Goal: Book appointment/travel/reservation

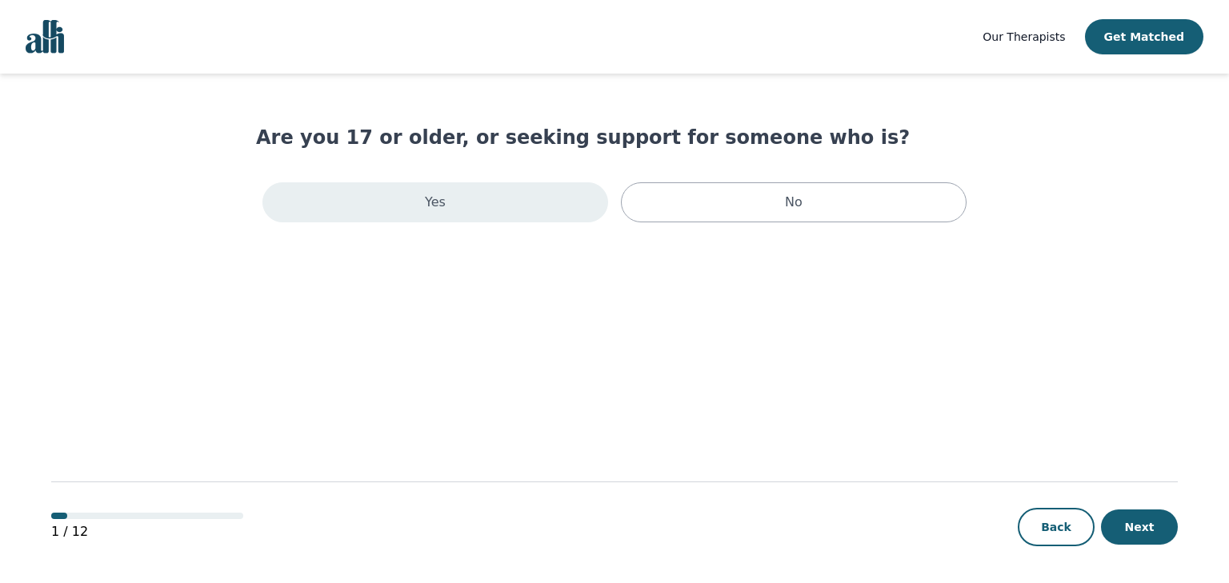
click at [521, 214] on div "Yes" at bounding box center [435, 202] width 346 height 40
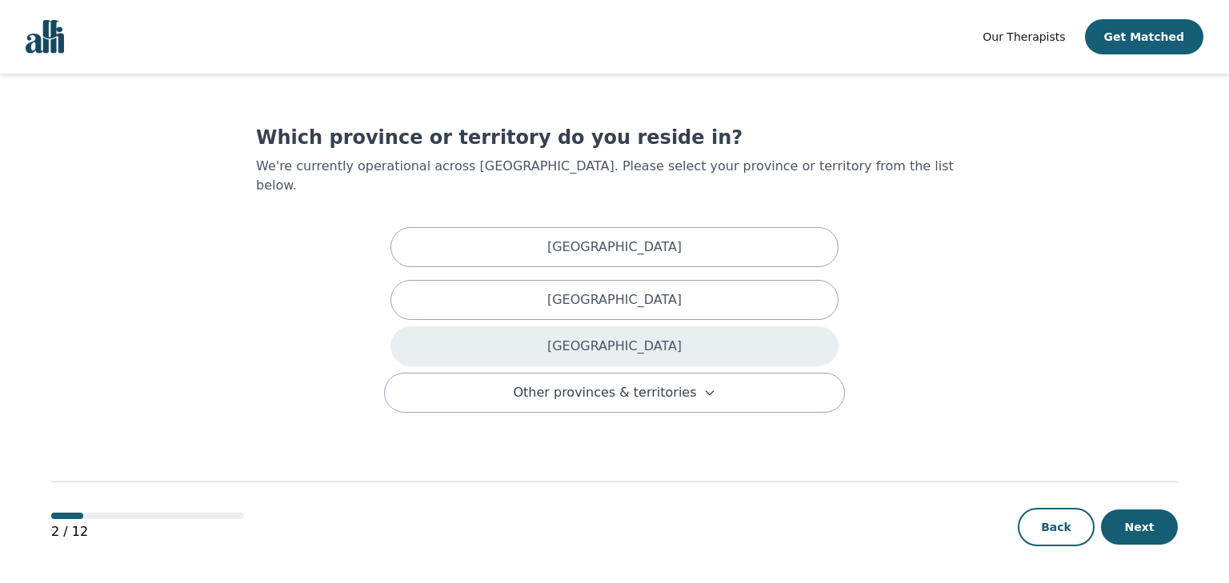
click at [523, 326] on div "[GEOGRAPHIC_DATA]" at bounding box center [614, 346] width 448 height 40
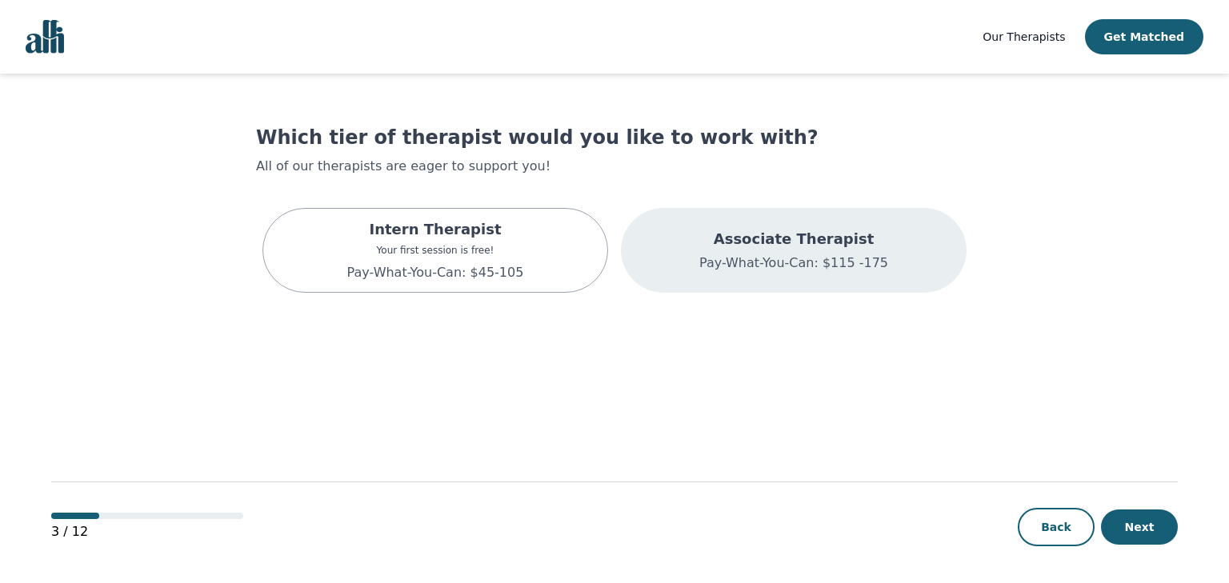
click at [646, 264] on div "Associate Therapist Pay-What-You-Can: $115 -175" at bounding box center [794, 250] width 346 height 85
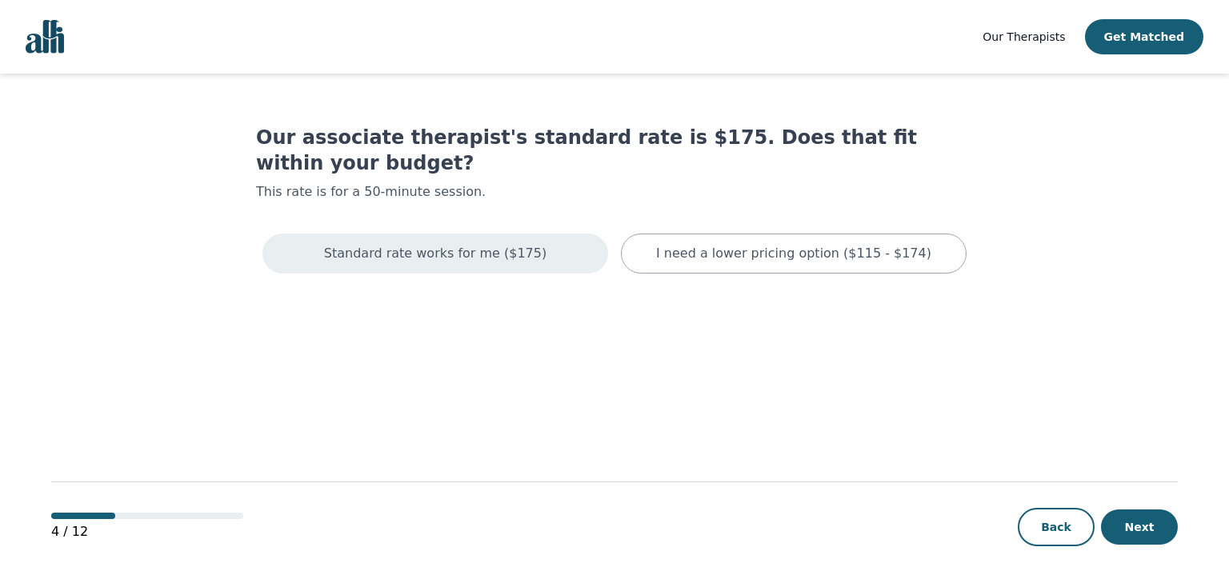
click at [535, 236] on div "Standard rate works for me ($175)" at bounding box center [435, 254] width 346 height 40
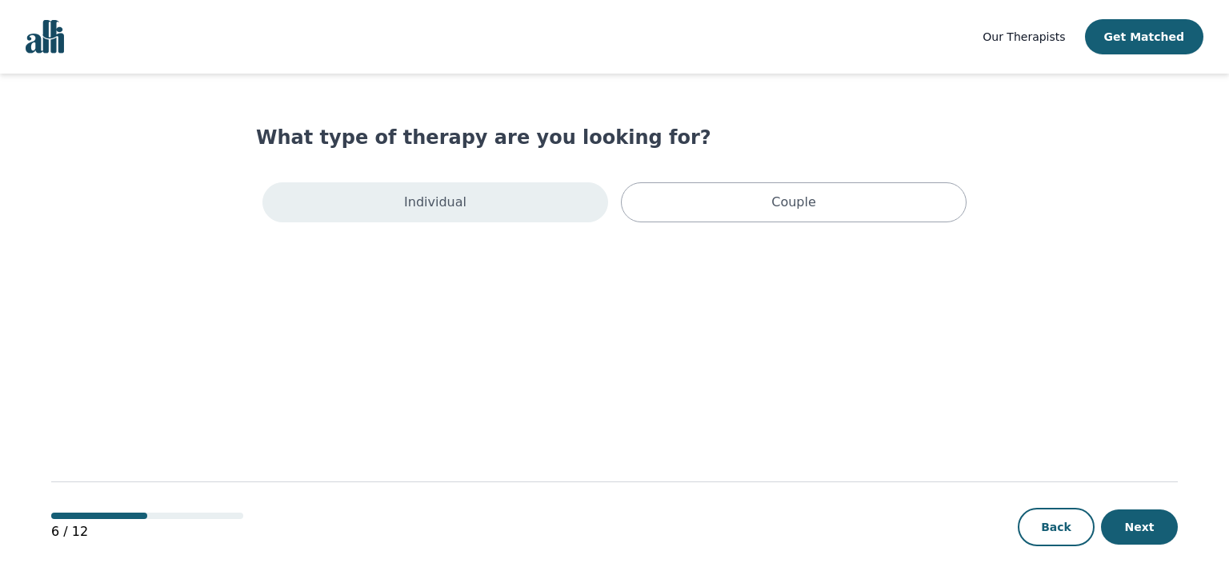
click at [542, 198] on div "Individual" at bounding box center [435, 202] width 346 height 40
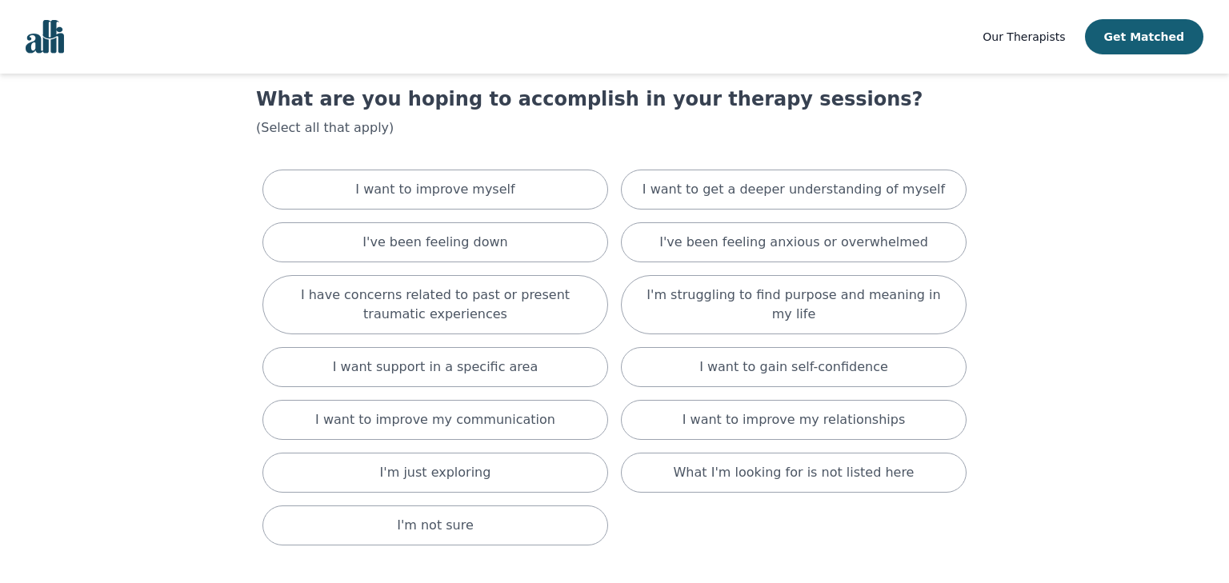
scroll to position [42, 0]
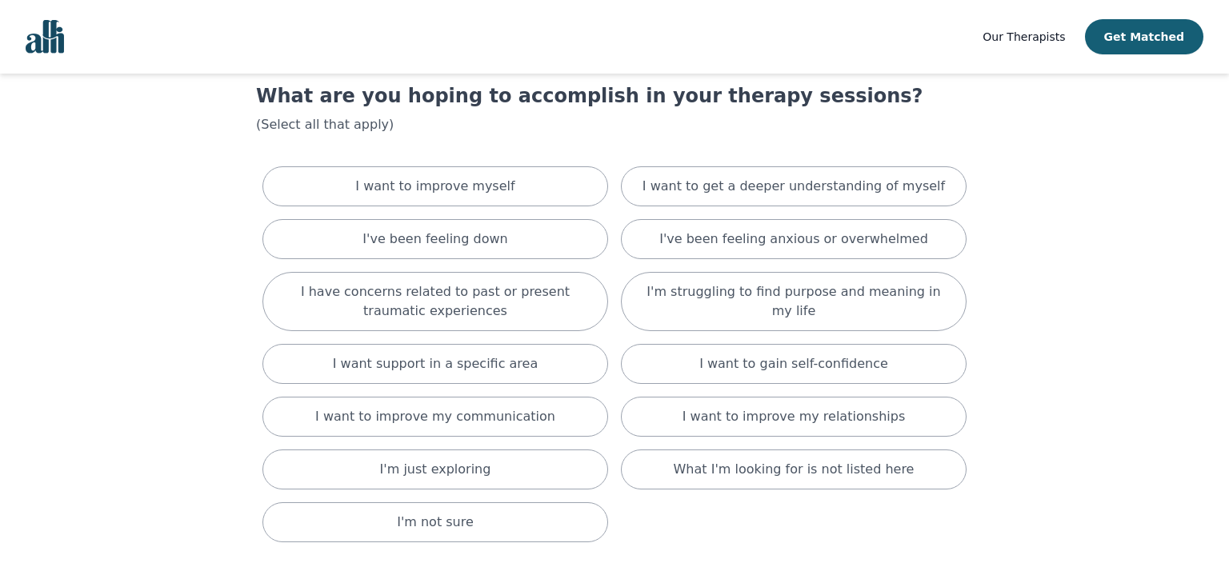
click at [542, 198] on div "I want to improve myself" at bounding box center [435, 186] width 346 height 40
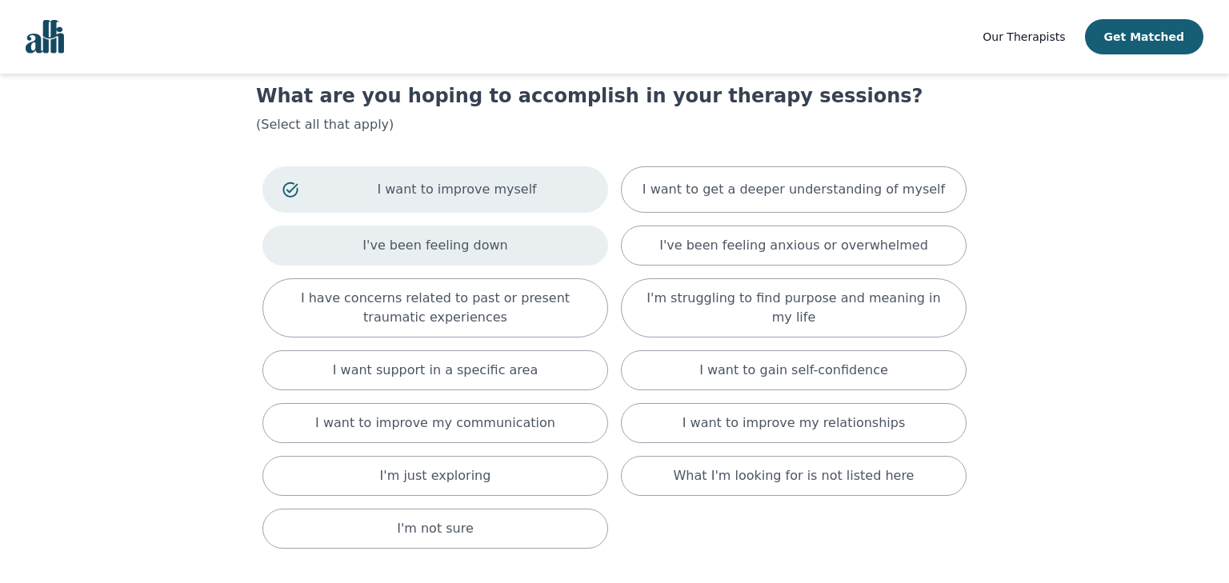
click at [553, 254] on div "I've been feeling down" at bounding box center [435, 246] width 346 height 40
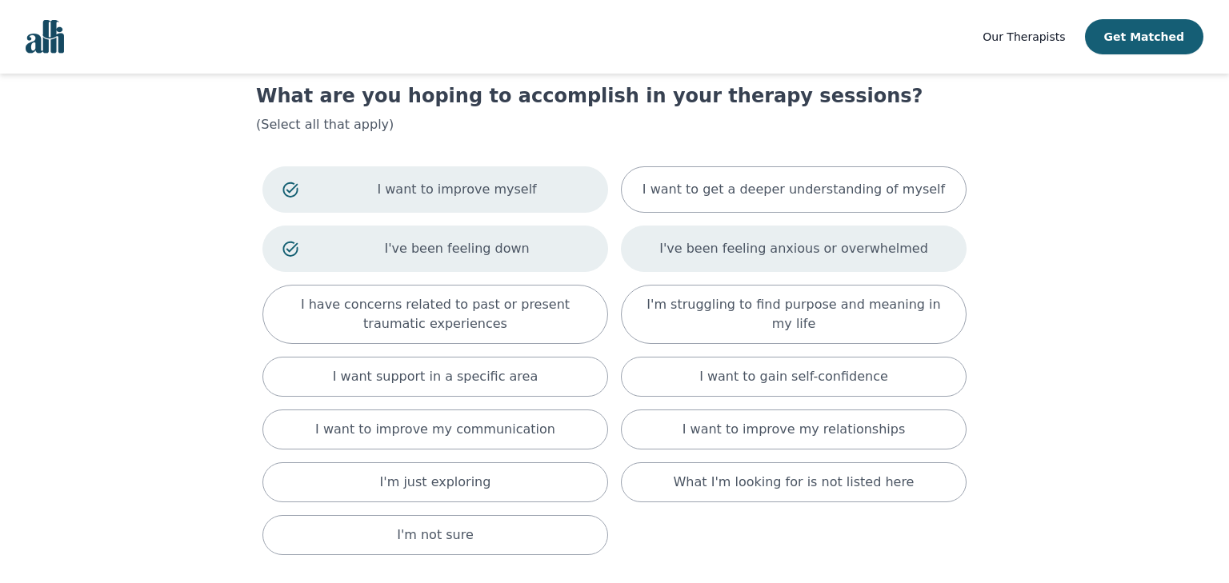
click at [665, 246] on div "I've been feeling anxious or overwhelmed" at bounding box center [794, 249] width 346 height 46
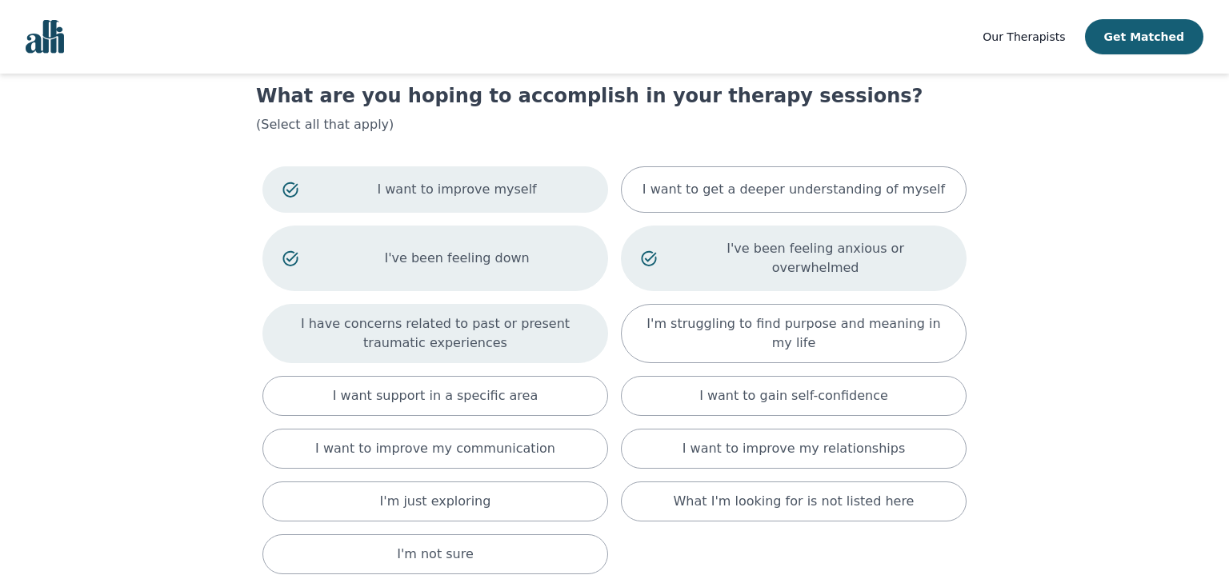
click at [601, 304] on div "I have concerns related to past or present traumatic experiences" at bounding box center [435, 333] width 346 height 59
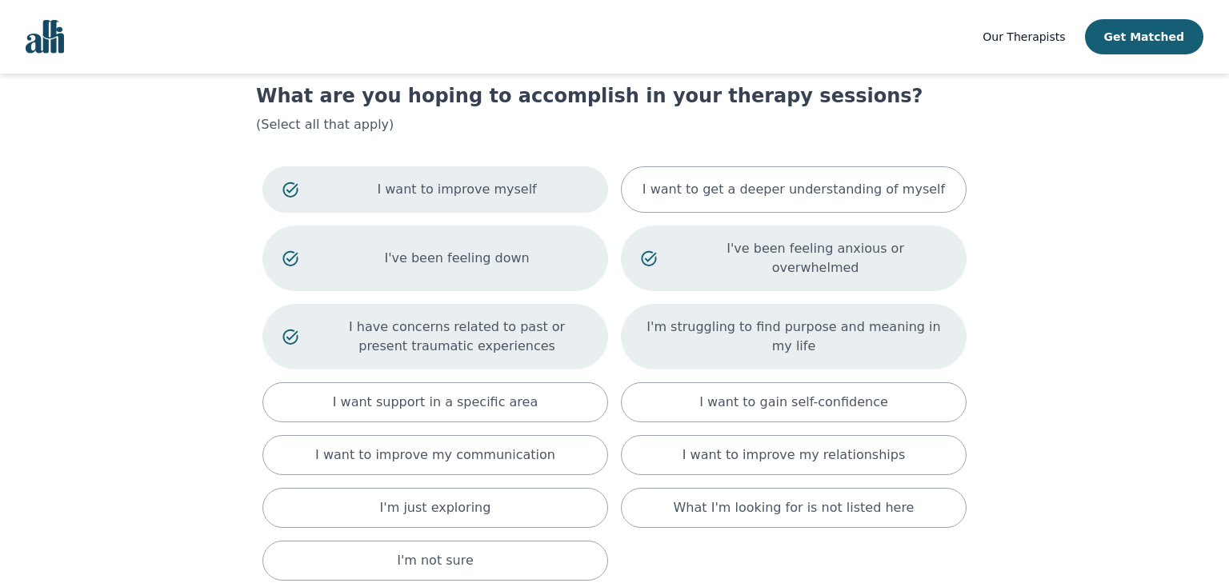
click at [681, 306] on div "I'm struggling to find purpose and meaning in my life" at bounding box center [794, 337] width 346 height 66
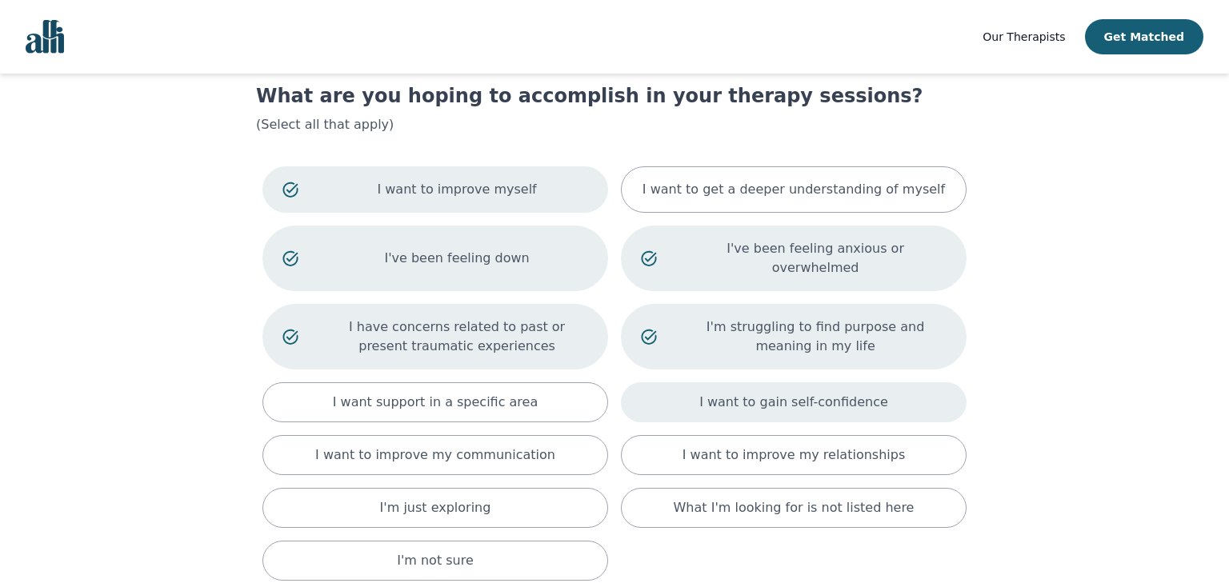
click at [670, 382] on div "I want to gain self-confidence" at bounding box center [794, 402] width 346 height 40
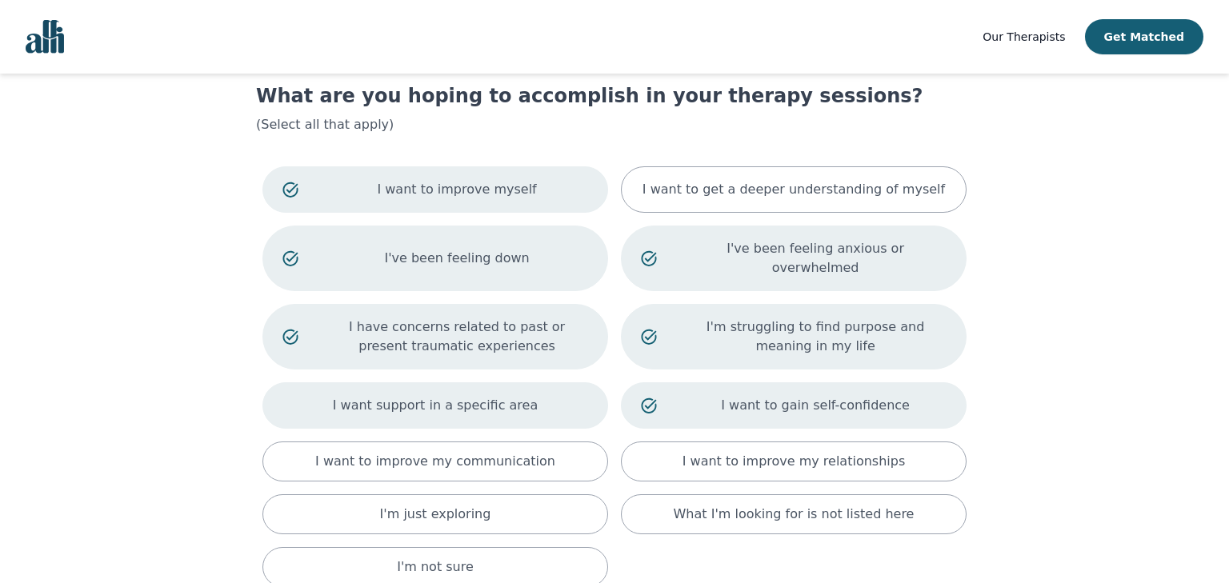
click at [557, 384] on div "I want support in a specific area" at bounding box center [435, 405] width 346 height 46
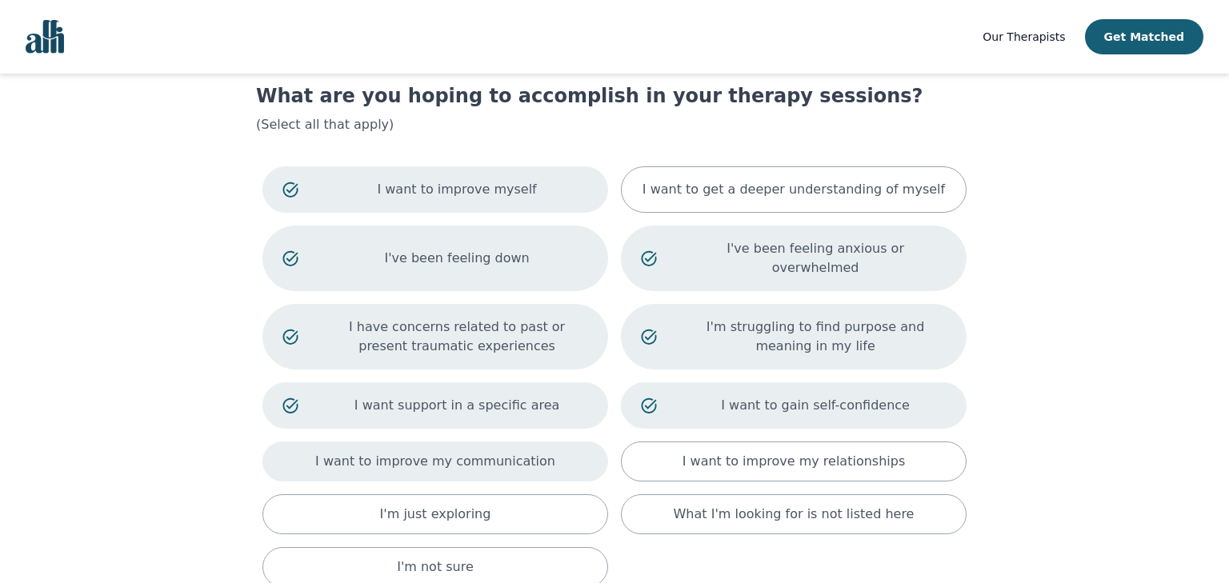
click at [544, 442] on div "I want to improve my communication" at bounding box center [435, 462] width 346 height 40
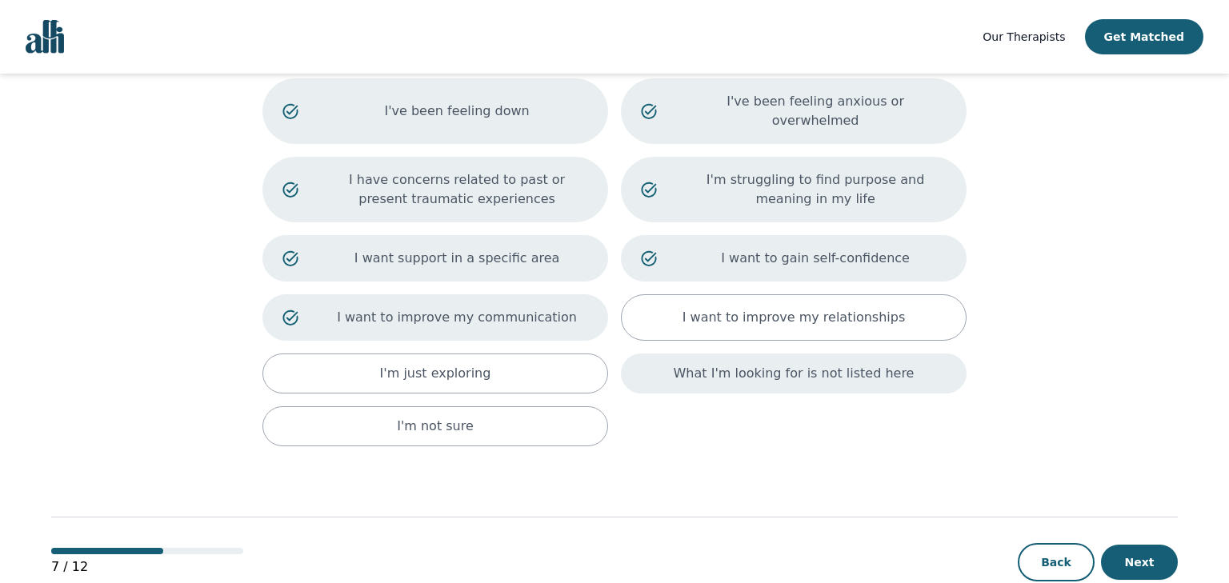
scroll to position [203, 0]
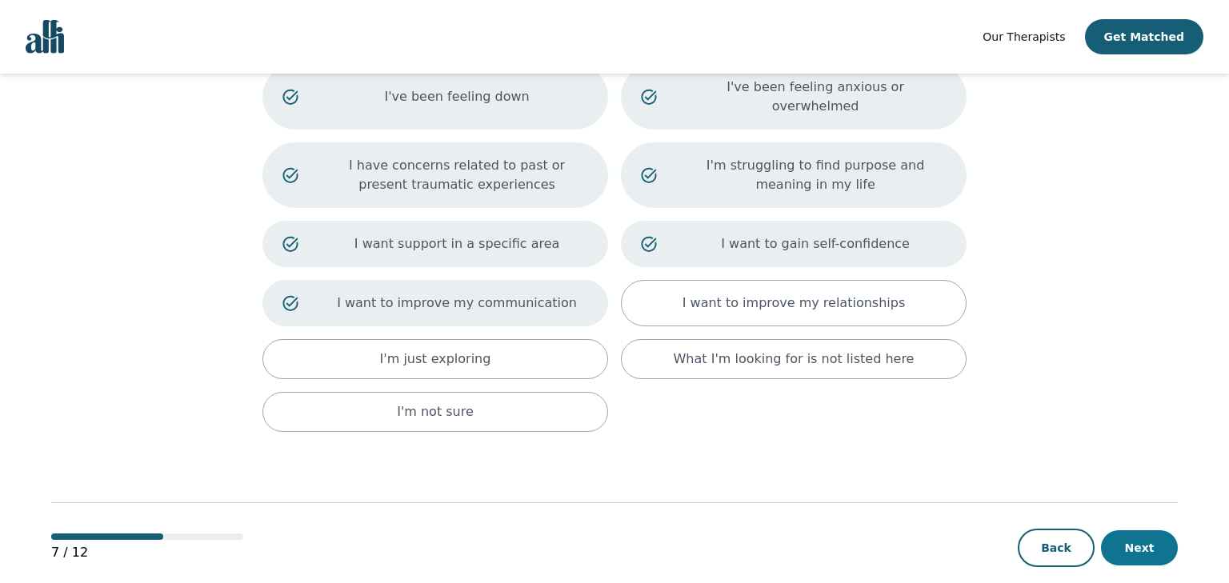
click at [1132, 530] on button "Next" at bounding box center [1139, 547] width 77 height 35
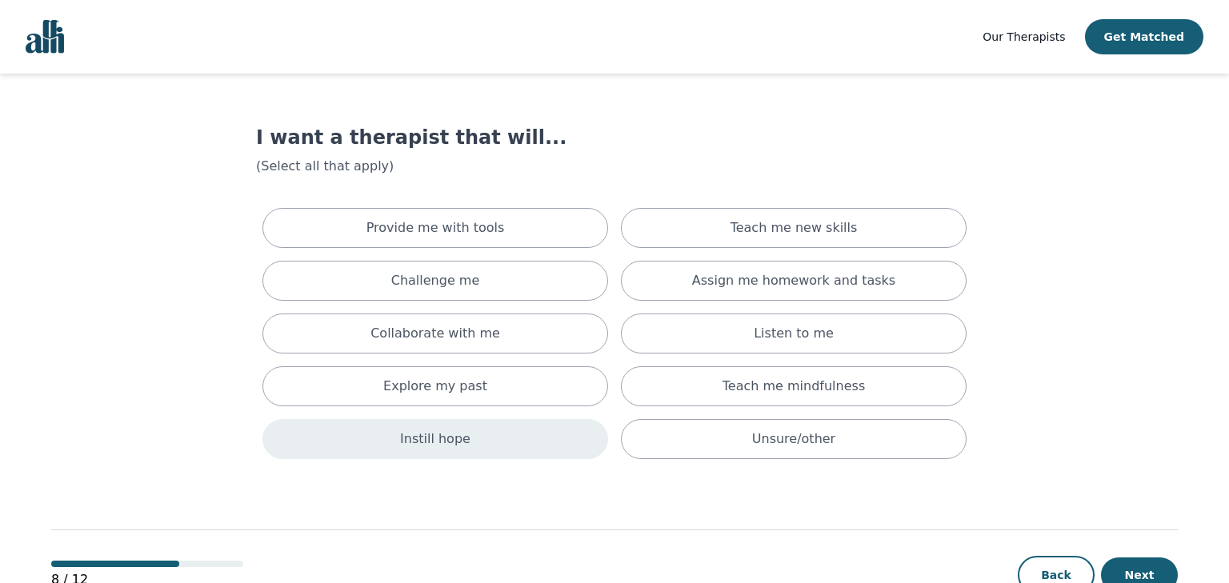
click at [535, 438] on div "Instill hope" at bounding box center [435, 439] width 346 height 40
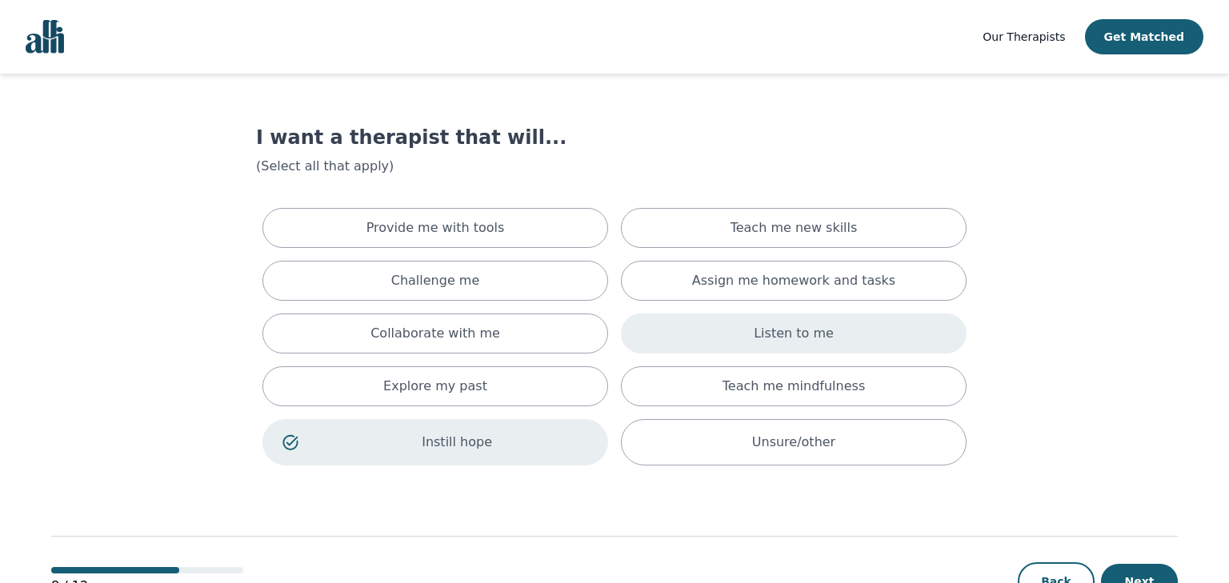
click at [679, 340] on div "Listen to me" at bounding box center [794, 334] width 346 height 40
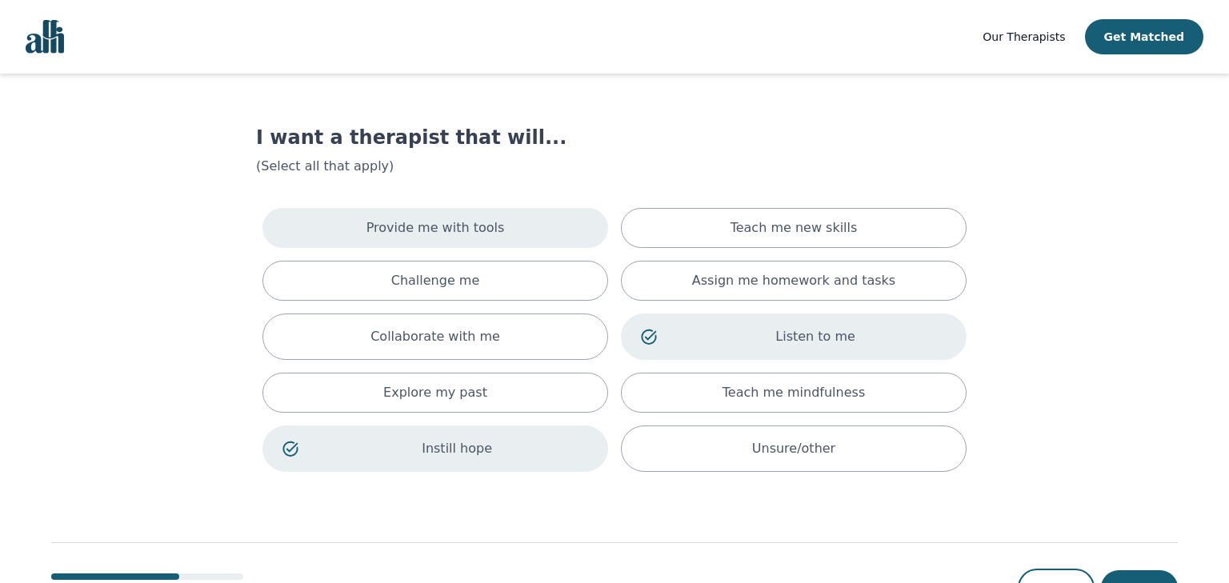
click at [566, 214] on div "Provide me with tools" at bounding box center [435, 228] width 346 height 40
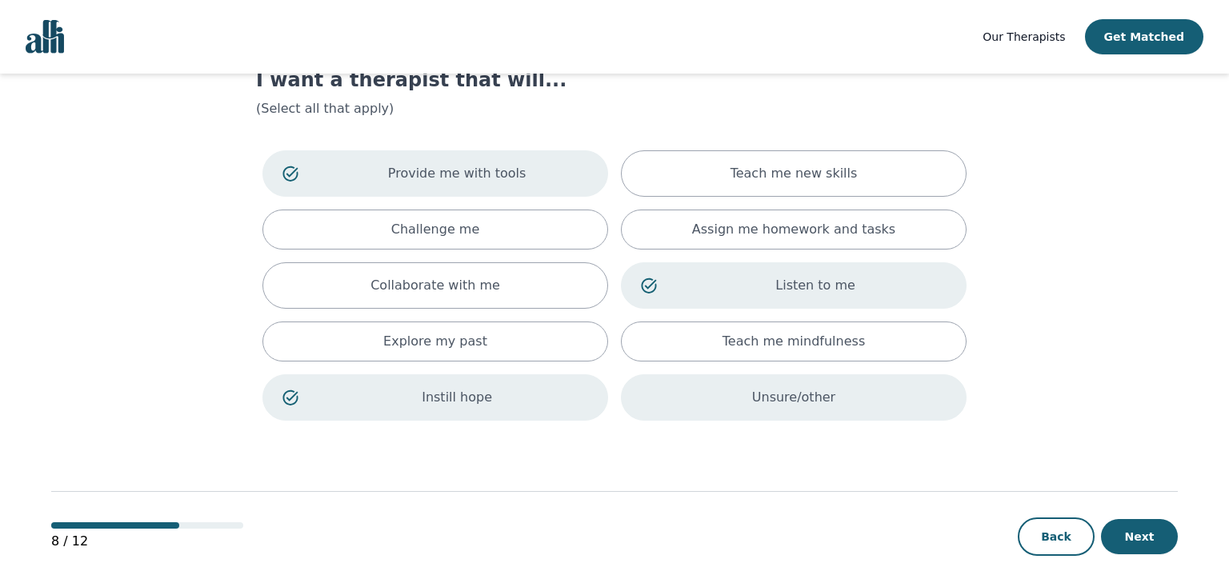
scroll to position [66, 0]
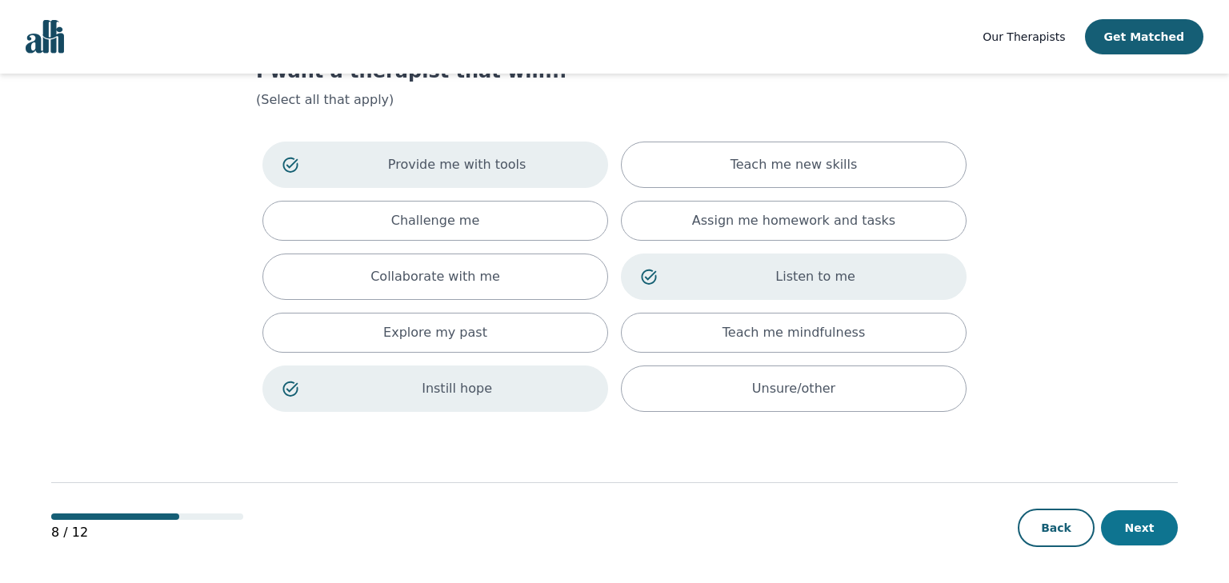
click at [1119, 513] on button "Next" at bounding box center [1139, 527] width 77 height 35
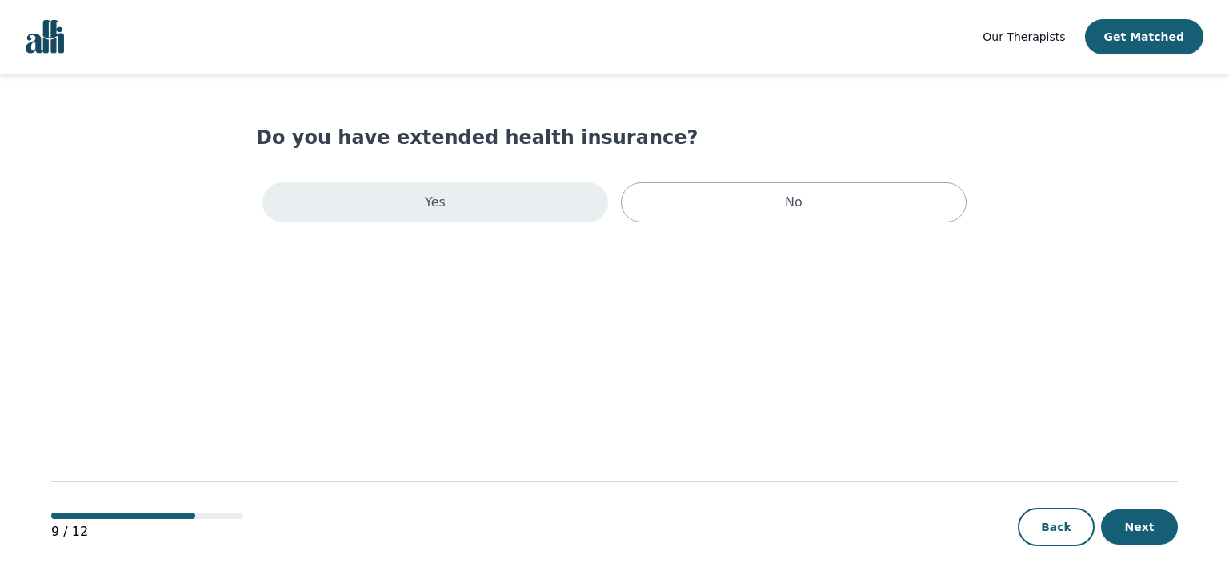
click at [578, 214] on div "Yes" at bounding box center [435, 202] width 346 height 40
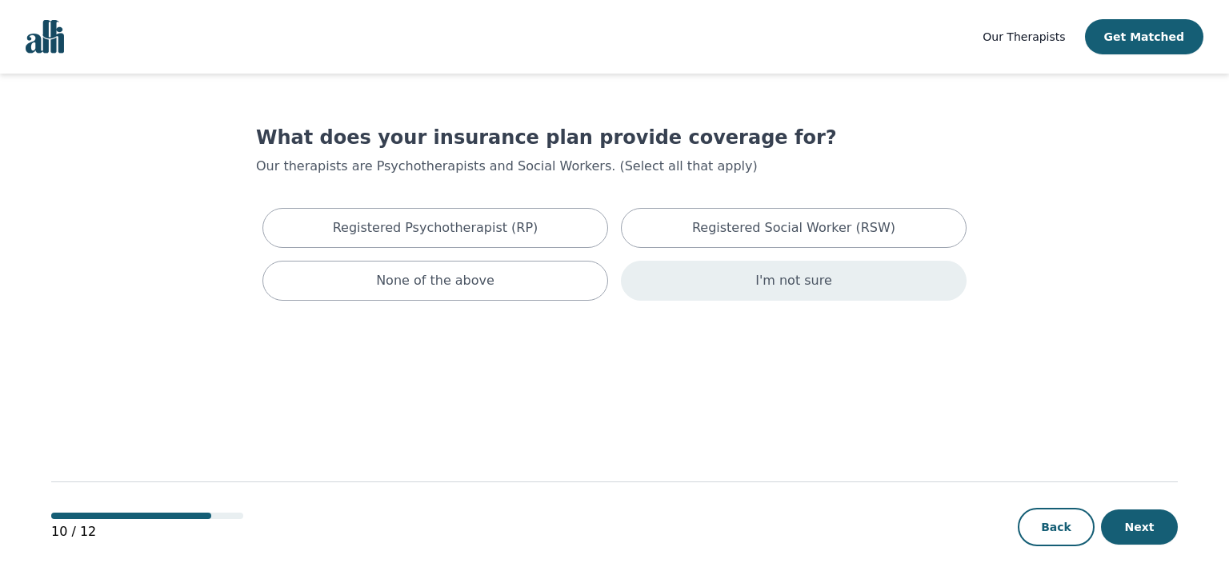
click at [658, 275] on div "I'm not sure" at bounding box center [794, 281] width 346 height 40
click at [1124, 535] on button "Next" at bounding box center [1139, 526] width 77 height 35
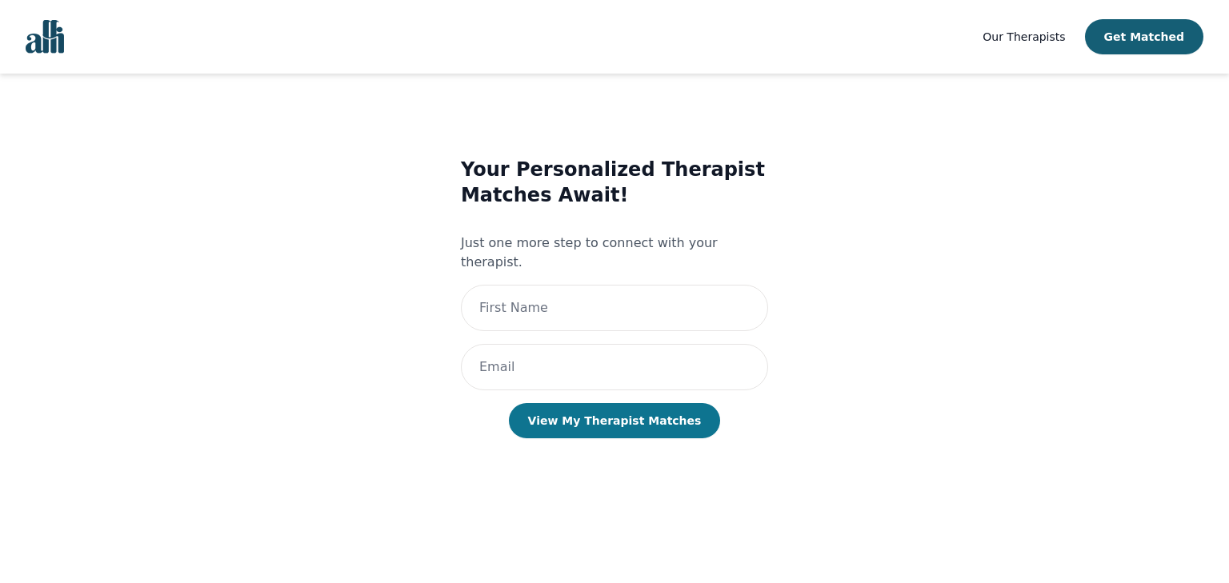
click at [606, 403] on button "View My Therapist Matches" at bounding box center [615, 420] width 212 height 35
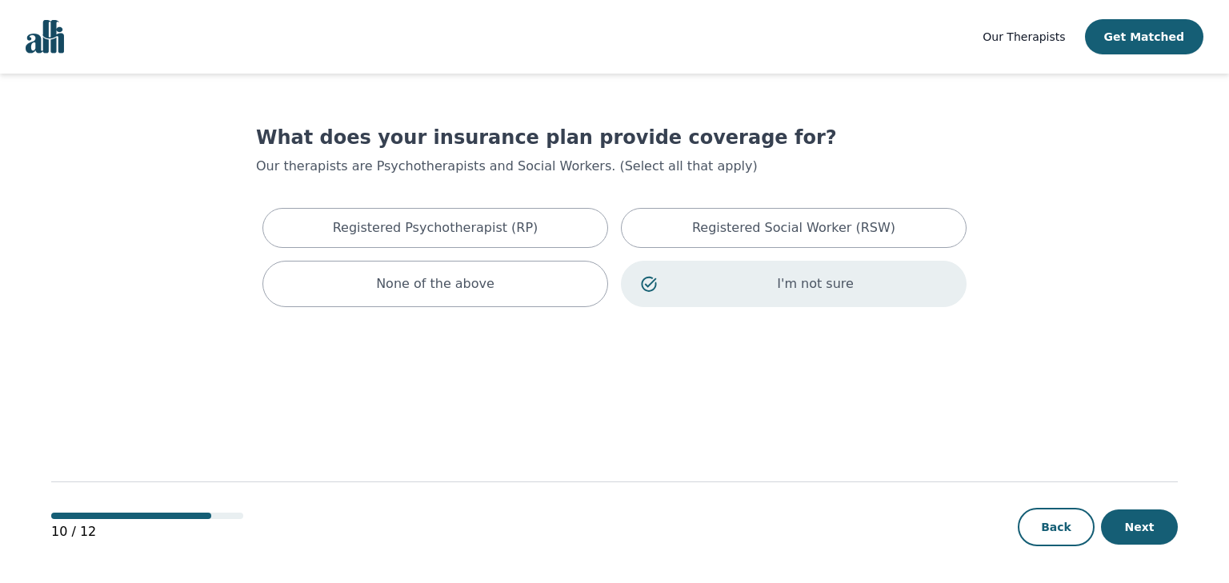
click at [208, 255] on main "What does your insurance plan provide coverage for? Our therapists are Psychoth…" at bounding box center [614, 329] width 1126 height 511
click at [37, 29] on img "Global" at bounding box center [45, 37] width 38 height 34
